Goal: Communication & Community: Answer question/provide support

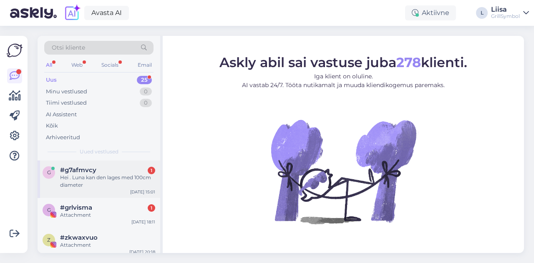
click at [93, 172] on span "#g7afmvcy" at bounding box center [78, 171] width 36 height 8
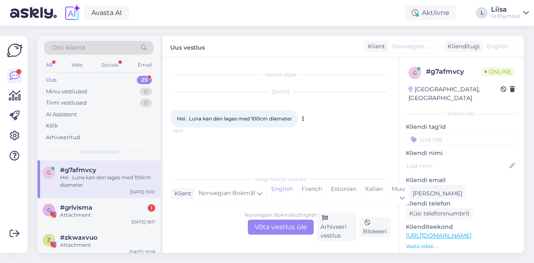
click at [196, 119] on span "Hei . Luna kan den lages med 100cm diameter" at bounding box center [234, 119] width 115 height 6
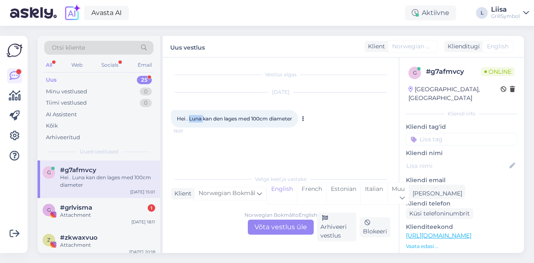
click at [196, 119] on span "Hei . Luna kan den lages med 100cm diameter" at bounding box center [234, 119] width 115 height 6
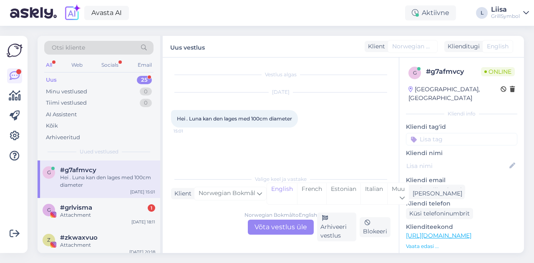
click at [275, 233] on div "Norwegian Bokmål to English Võta vestlus üle" at bounding box center [281, 227] width 66 height 15
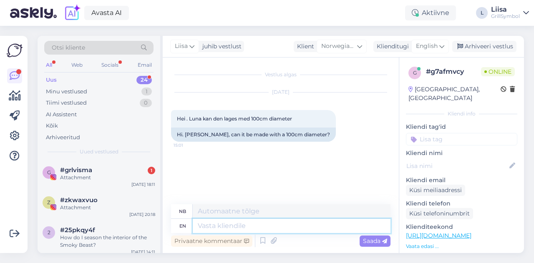
click at [215, 225] on textarea at bounding box center [292, 226] width 198 height 14
type textarea "Hi!"
type textarea "Hei!"
type textarea "Hi!"
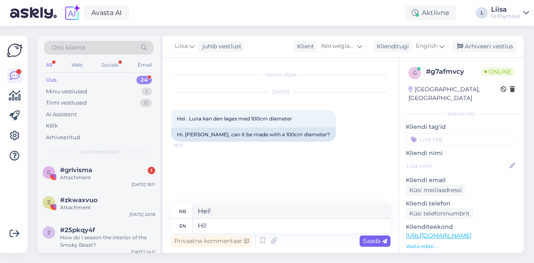
click at [367, 243] on span "Saada" at bounding box center [375, 242] width 24 height 8
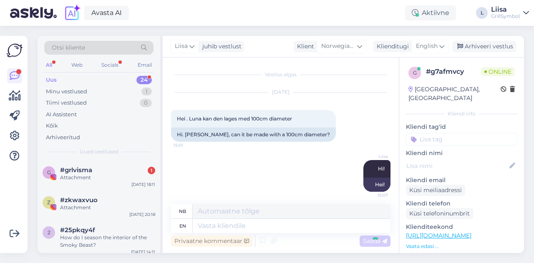
scroll to position [4, 0]
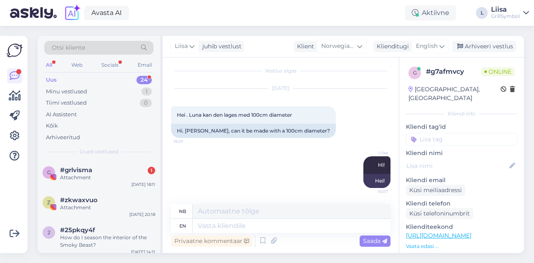
click at [472, 232] on link "[URL][DOMAIN_NAME]" at bounding box center [439, 236] width 66 height 8
click at [231, 216] on textarea at bounding box center [292, 212] width 198 height 14
click at [233, 232] on textarea at bounding box center [292, 226] width 198 height 14
paste textarea "Are you specifically looking for a fire pit in this area?"
type textarea "Are you specifically looking for a fire pit in this area?"
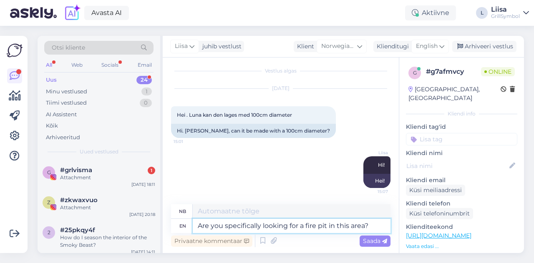
type textarea "Leter du spesifikt [PERSON_NAME] en bålplass i dette området?"
click at [354, 228] on textarea "Are you specifically looking for a fire pit in this area?" at bounding box center [292, 226] width 198 height 14
type textarea "Are you specifically looking for a fire pit in this size?"
type textarea "Er du spesifikt [PERSON_NAME] en bålpanne i denne størrelsen?"
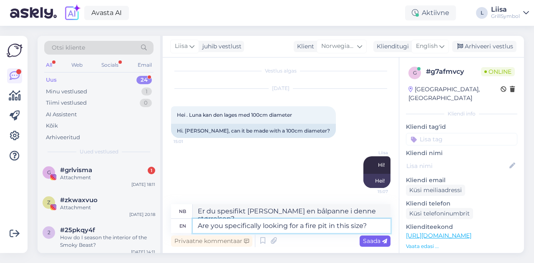
type textarea "Are you specifically looking for a fire pit in this size?"
click at [387, 243] on div "Saada" at bounding box center [375, 241] width 31 height 11
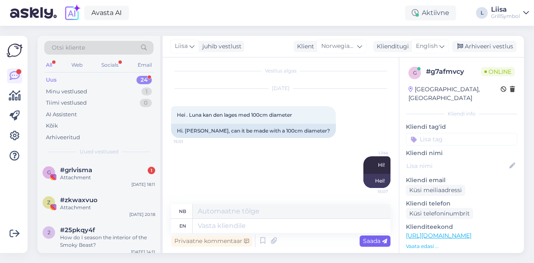
scroll to position [54, 0]
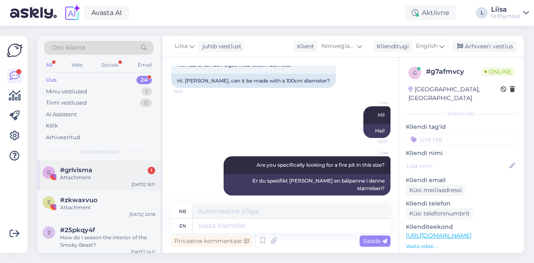
click at [111, 174] on div "Attachment" at bounding box center [107, 178] width 95 height 8
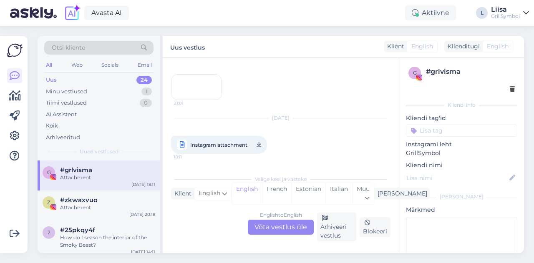
scroll to position [61, 0]
click at [79, 78] on div "Uus 24" at bounding box center [98, 80] width 109 height 12
click at [80, 89] on div "Minu vestlused" at bounding box center [66, 92] width 41 height 8
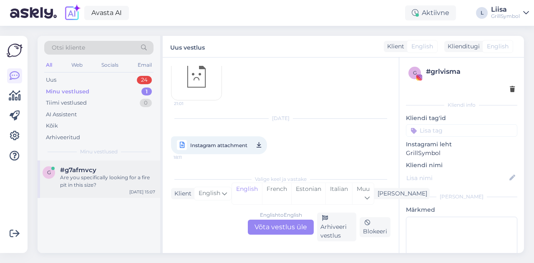
click at [86, 172] on span "#g7afmvcy" at bounding box center [78, 171] width 36 height 8
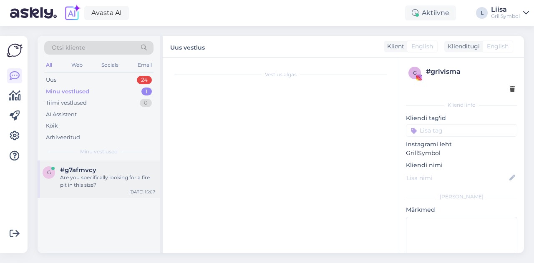
scroll to position [54, 0]
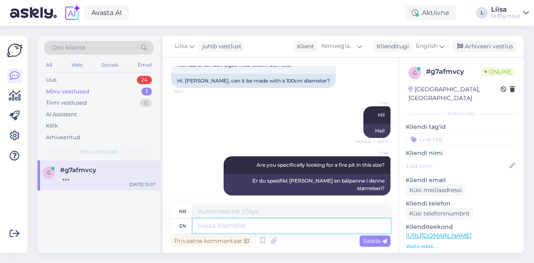
click at [267, 225] on textarea at bounding box center [292, 226] width 198 height 14
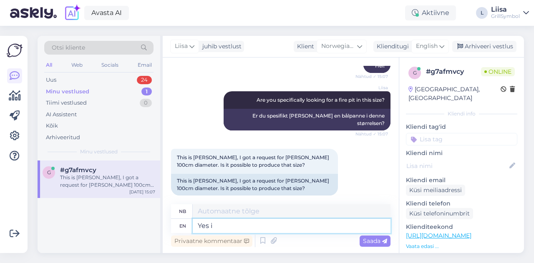
type textarea "Yes it"
type textarea "[PERSON_NAME]"
type textarea "Yes it is"
type textarea "Ja, det"
type textarea "Yes it is p"
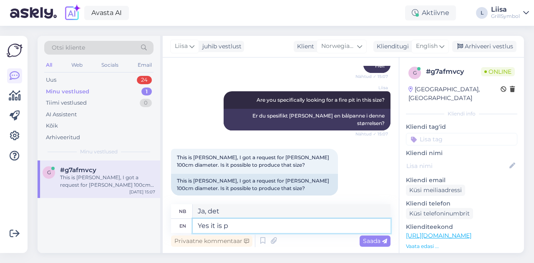
type textarea "Ja, det er det"
type textarea "Yes it is possible,"
type textarea "Ja, det [PERSON_NAME]."
type textarea "Yes it is possible"
type textarea "Ja, det [PERSON_NAME]"
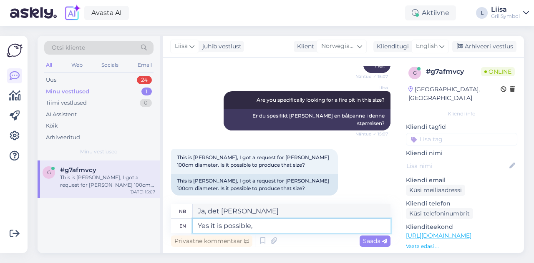
type textarea "Yes it is possible, L"
type textarea "Ja, det [PERSON_NAME]."
type textarea "Yes it is possible, Laur co"
type textarea "Ja, det [PERSON_NAME], [PERSON_NAME]."
type textarea "Yes it is possible, [PERSON_NAME] confirmed."
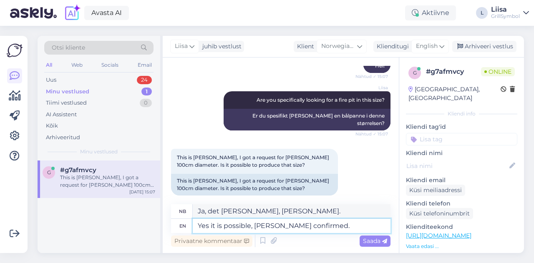
type textarea "Ja, det [PERSON_NAME], bekreftet Laur."
type textarea "Yes it is possible, [PERSON_NAME] confirmed."
click at [78, 185] on div "This is [PERSON_NAME], I got a request for [PERSON_NAME] 100cm diameter. Is it …" at bounding box center [107, 181] width 95 height 15
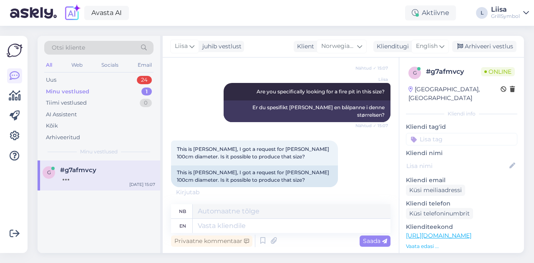
scroll to position [128, 0]
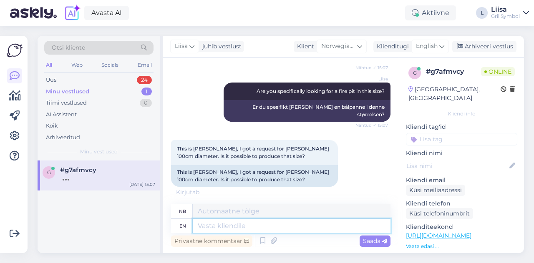
click at [218, 221] on textarea at bounding box center [292, 226] width 198 height 14
type textarea "Hi, O"
type textarea "Hei,"
type textarea "Hi, [PERSON_NAME]!"
type textarea "Hei, [PERSON_NAME]!"
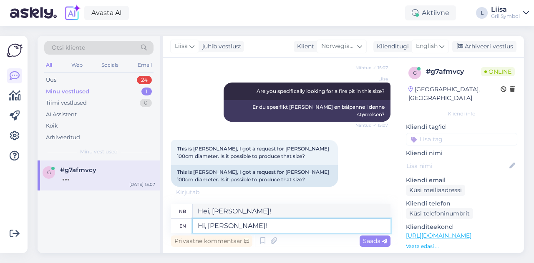
scroll to position [169, 0]
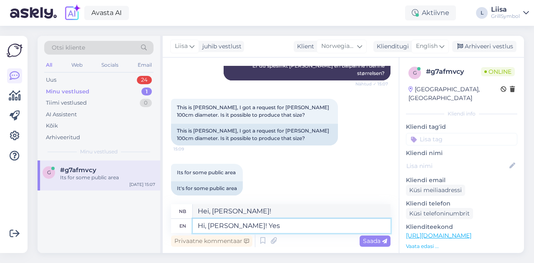
type textarea "Hi, [PERSON_NAME]! Yes"
type textarea "Hei, [PERSON_NAME]! Ja"
type textarea "Hi, [PERSON_NAME]! Yes we"
type textarea "Hei, [PERSON_NAME]! Ja, vi"
type textarea "Hi, [PERSON_NAME]! Yes we can"
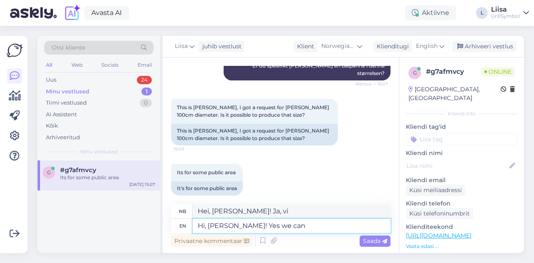
type textarea "Hei, [PERSON_NAME]! Ja, det kan vi."
type textarea "Hi, [PERSON_NAME]! Yes we can produce i"
type textarea "Hei, [PERSON_NAME]! Ja, vi kan produsere"
type textarea "Hi, [PERSON_NAME]! Yes we can produce it"
type textarea "Hei, [PERSON_NAME]! Ja, vi kan produsere det"
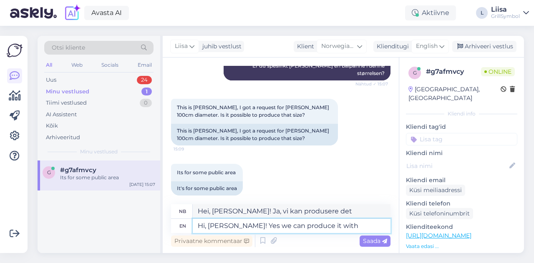
type textarea "Hi, [PERSON_NAME]! Yes we can produce it with"
type textarea "Hei, [PERSON_NAME]! Ja, vi kan produsere det med"
type textarea "Hi, [PERSON_NAME]! Yes we can produce it with 100 cm"
type textarea "Hei, [PERSON_NAME]! Ja, vi kan produsere den med 100"
type textarea "Hi, [PERSON_NAME]! Yes we can produce it with 100 cm di"
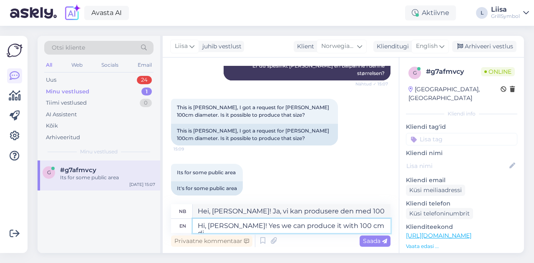
type textarea "Hei, [PERSON_NAME]! Ja, vi kan produsere den med 100 cm"
type textarea "Hi, [PERSON_NAME]! Yes we can produce it with 100 cm diameter, bu"
type textarea "Hei, [PERSON_NAME]! Ja, vi kan produsere den med 100 cm diameter."
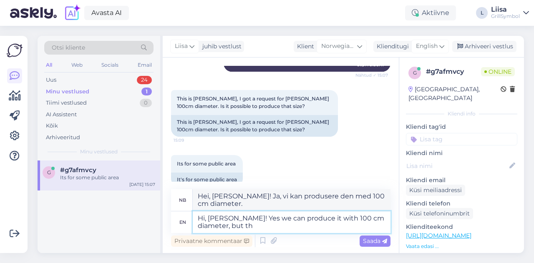
type textarea "Hi, [PERSON_NAME]! Yes we can produce it with 100 cm diameter, but the"
type textarea "Hei, [PERSON_NAME]! Ja, vi kan produsere den med 100 cm diameter, men"
type textarea "Hi, [PERSON_NAME]! Yes we can produce it with 100 cm diameter, but the price r"
type textarea "Hei, [PERSON_NAME]! Ja, vi kan produsere den med 100 cm diameter, men prisen"
type textarea "Hi, [PERSON_NAME]! Yes we can produce it with 100 cm diameter, but the price re…"
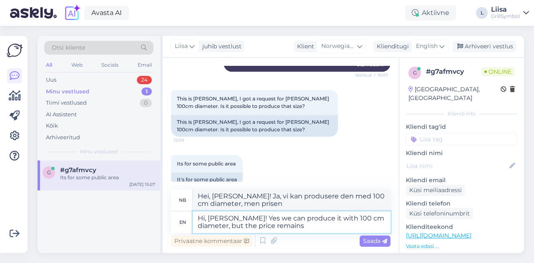
type textarea "Hei, [PERSON_NAME]! Ja, vi kan produsere den med 100 cm diameter, men prisen st…"
type textarea "Hi, [PERSON_NAME]! Yes we can produce it with 100 cm diameter, but the price re…"
type textarea "Hei, [PERSON_NAME]! Ja, vi kan produsere den med 100 cm diameter, men prisen er…"
type textarea "Hi, [PERSON_NAME]! Yes we can produce it with 100 cm diameter, but the price re…"
type textarea "Hei, [PERSON_NAME]! Ja, vi kan produsere den med 100 cm diameter, men prisen fo…"
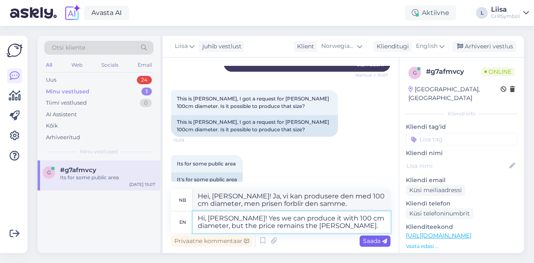
type textarea "Hi, [PERSON_NAME]! Yes we can produce it with 100 cm diameter, but the price re…"
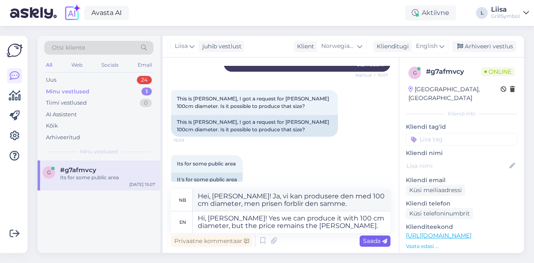
click at [369, 243] on span "Saada" at bounding box center [375, 242] width 24 height 8
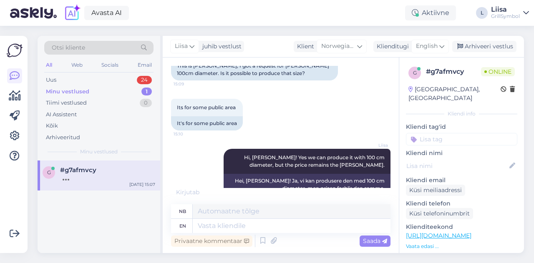
scroll to position [284, 0]
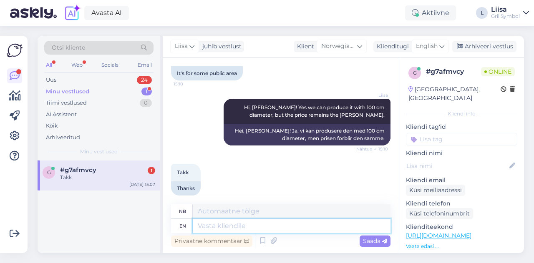
click at [247, 233] on textarea at bounding box center [292, 226] width 198 height 14
click at [233, 223] on textarea at bounding box center [292, 226] width 198 height 14
type textarea "You"
type textarea "Du"
type textarea "You're"
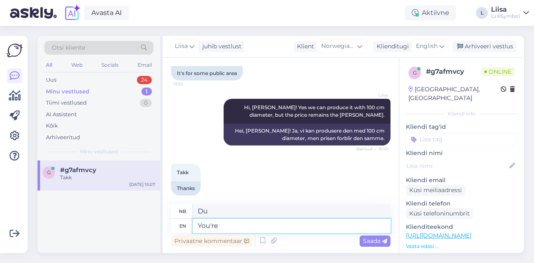
type textarea "Du er"
type textarea "You're welcome. :"
type textarea "Bare hyggelig."
type textarea "You're welcome. :)"
type textarea "Bare hyggelig. :)"
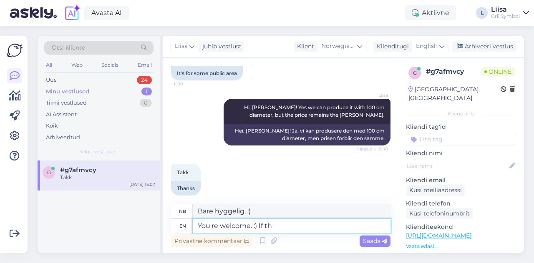
type textarea "You're welcome. :) If the"
type textarea "Bare hyggelig. :) Hvis"
type textarea "You're welcome. :) If there a"
type textarea "Bare hyggelig. :) Hvis det er der"
type textarea "You're welcome. :) If there are an"
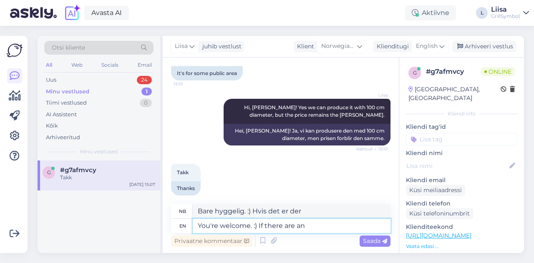
type textarea "Bare hyggelig. :) Hvis det finnes"
type textarea "You're welcome. :) If there are any m"
type textarea "Bare hyggelig. :) Hvis det er noen"
type textarea "You're welcome. :) If there are any more"
type textarea "Bare hyggelig. :) Hvis det [PERSON_NAME]"
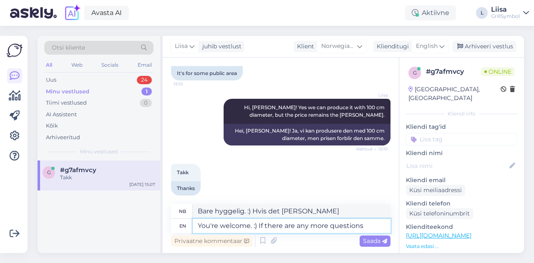
type textarea "You're welcome. :) If there are any more questions"
type textarea "Bare hyggelig. :) Hvis det [PERSON_NAME] spørsmål."
type textarea "You're welcome. :) If there are any more questions I"
type textarea "Bare hyggelig. :) Hvis det [PERSON_NAME] spørsmål,"
type textarea "You're welcome. :) If there are any more questions I am he"
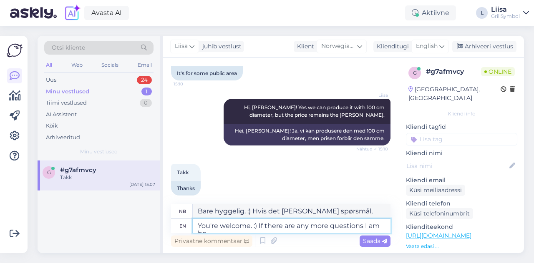
type textarea "Bare hyggelig. :) Hvis det [PERSON_NAME] spørsmål, så tar jeg det."
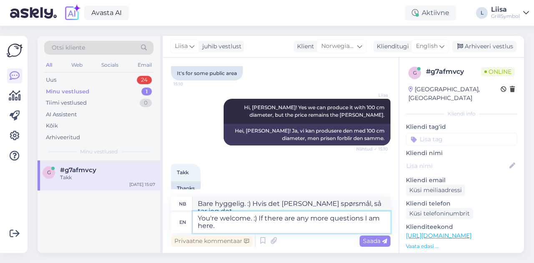
type textarea "You're welcome. :) If there are any more questions I am here. :"
type textarea "Bare hyggelig. :) Hvis det [PERSON_NAME] spørsmål, er jeg her."
type textarea "You're welcome. :) If there are any more questions I am here. :)"
type textarea "Bare hyggelig. :) Hvis det [PERSON_NAME] spørsmål, er jeg her. :)"
type textarea "You're welcome. :) If there are any more questions I am here. :)"
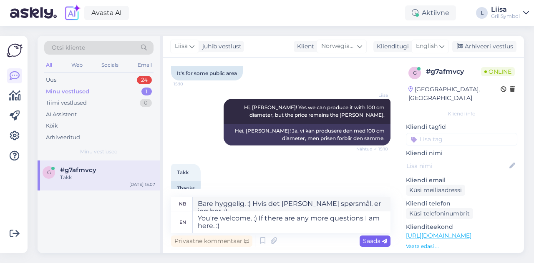
click at [370, 243] on span "Saada" at bounding box center [375, 242] width 24 height 8
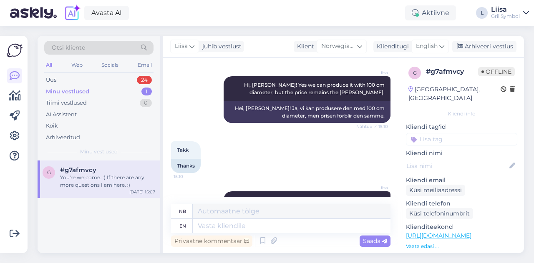
scroll to position [342, 0]
